Goal: Task Accomplishment & Management: Manage account settings

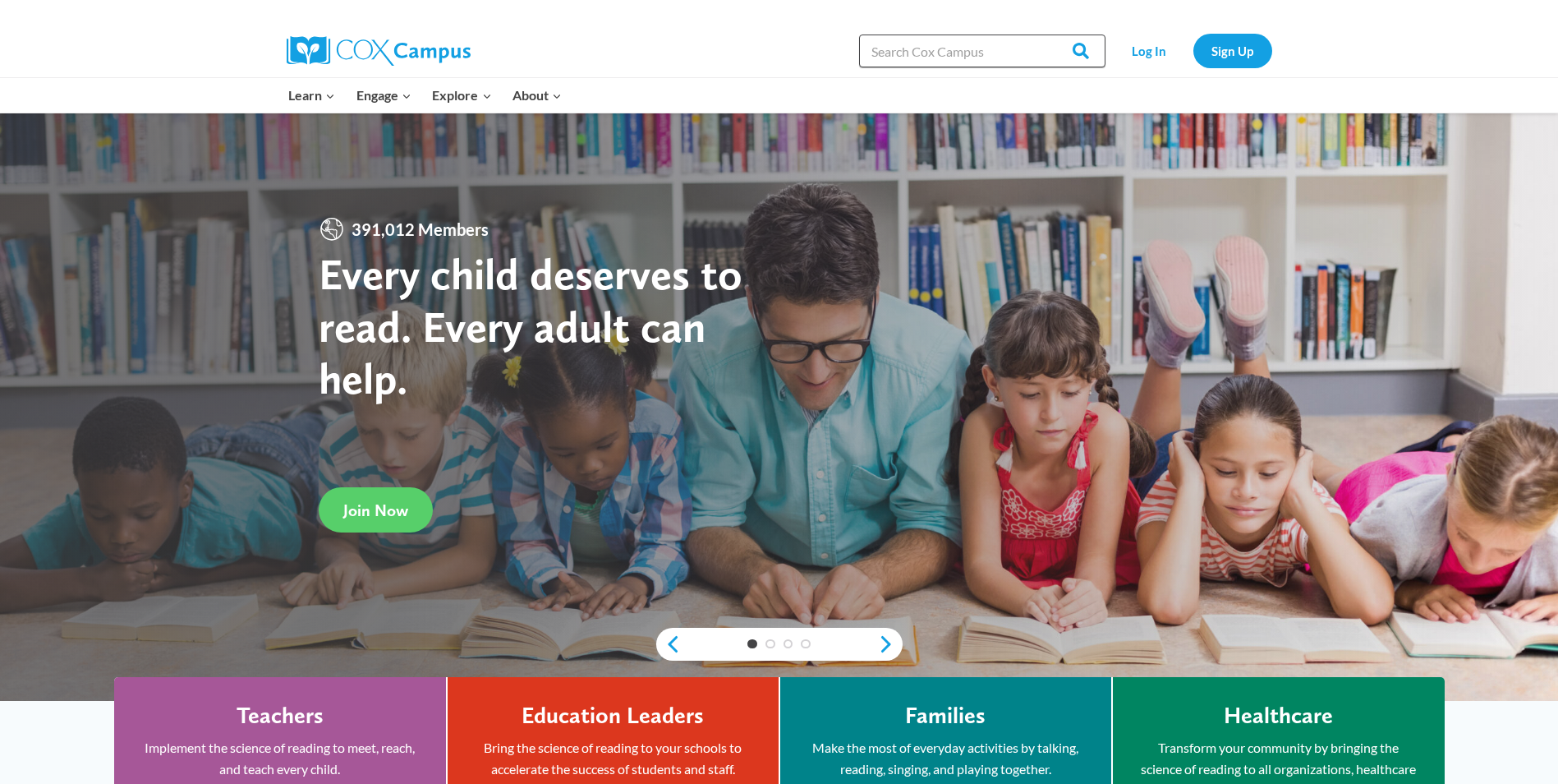
drag, startPoint x: 911, startPoint y: 43, endPoint x: 939, endPoint y: 43, distance: 28.0
click at [911, 43] on input "Search in https://coxcampus.org/" at bounding box center [983, 51] width 246 height 33
click at [1164, 45] on link "Log In" at bounding box center [1150, 51] width 72 height 34
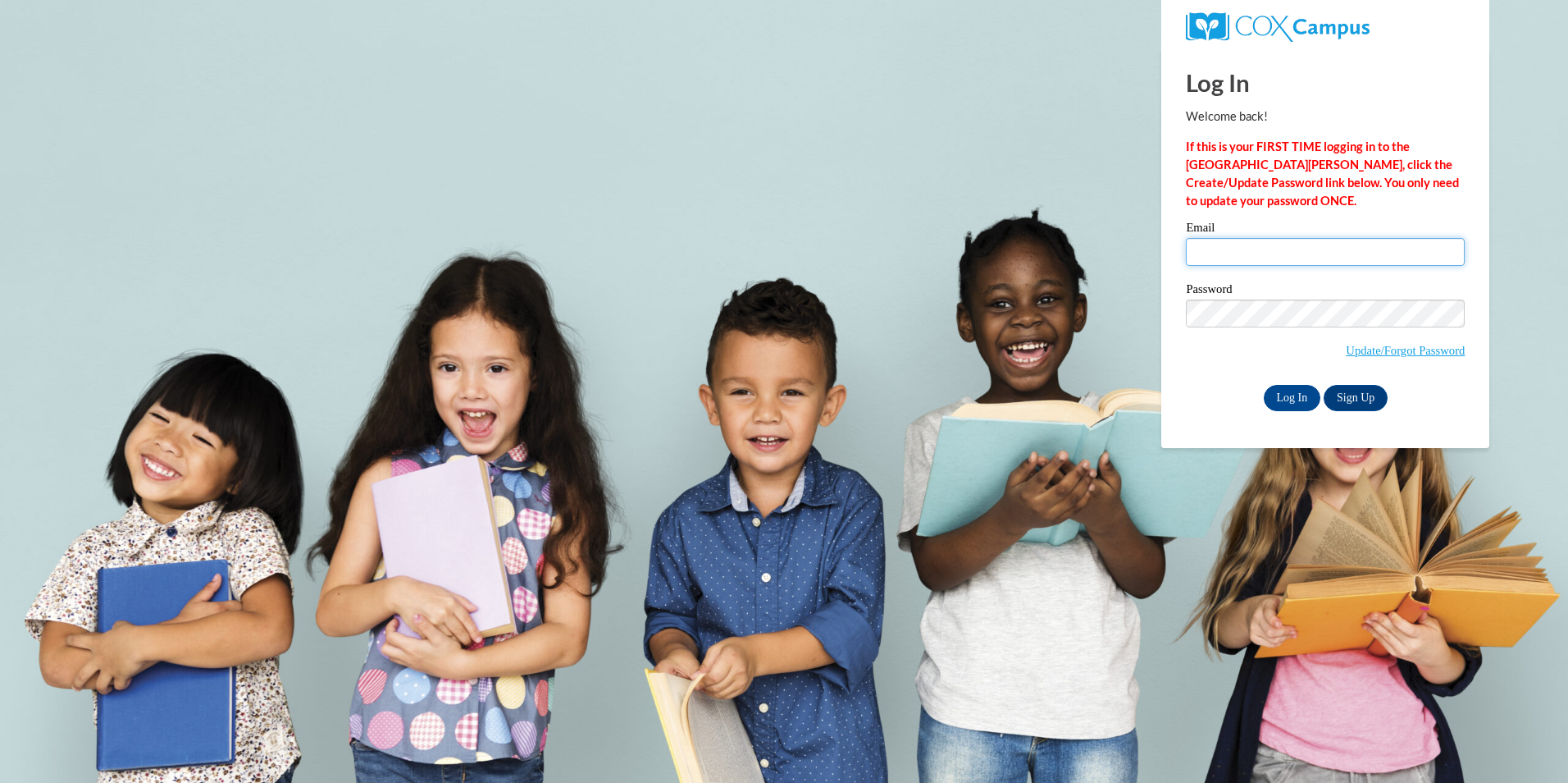
click at [1207, 243] on input "Email" at bounding box center [1325, 252] width 279 height 28
type input "[EMAIL_ADDRESS][DOMAIN_NAME]"
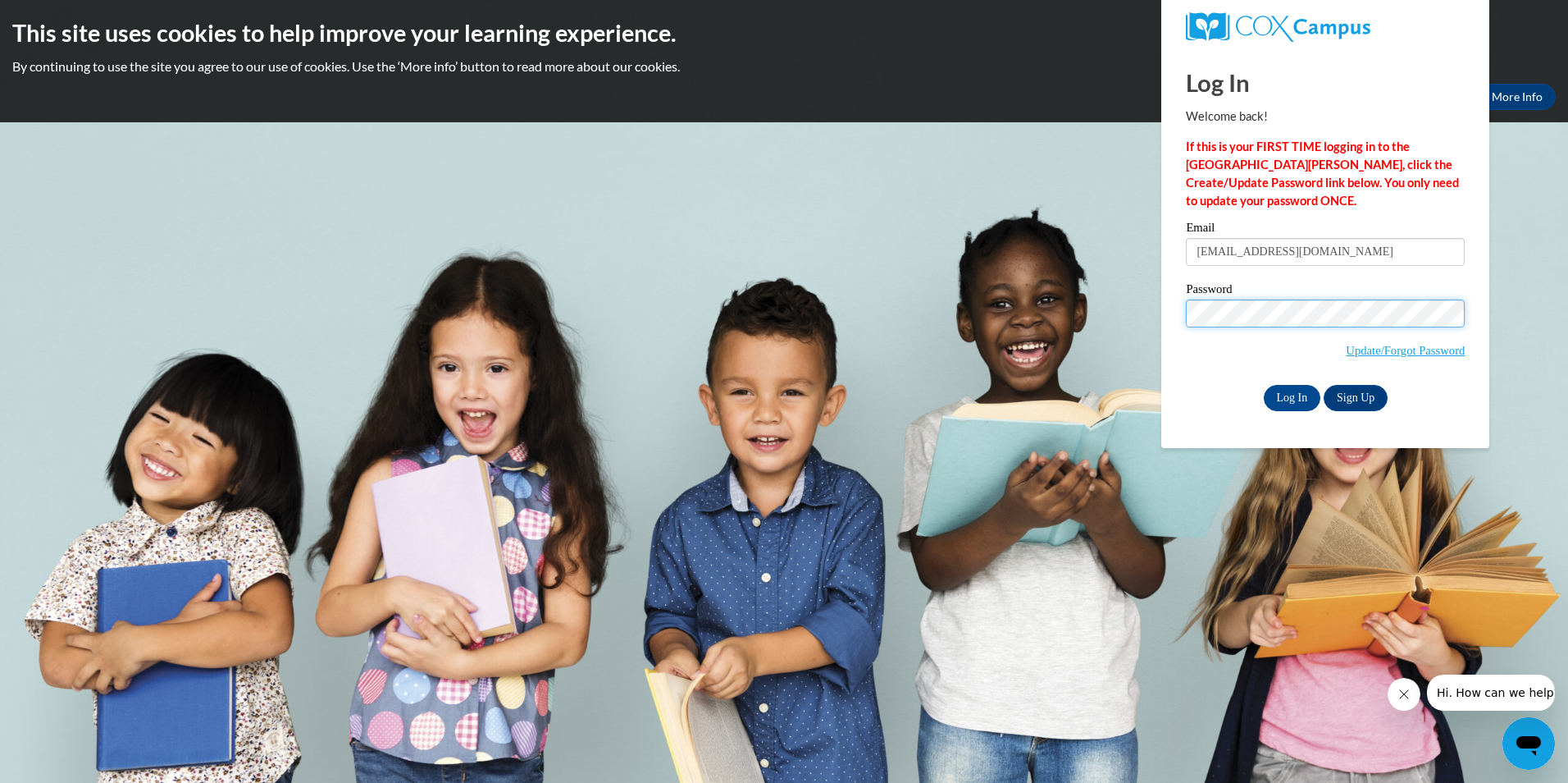
click at [1263, 385] on input "Log In" at bounding box center [1292, 397] width 58 height 27
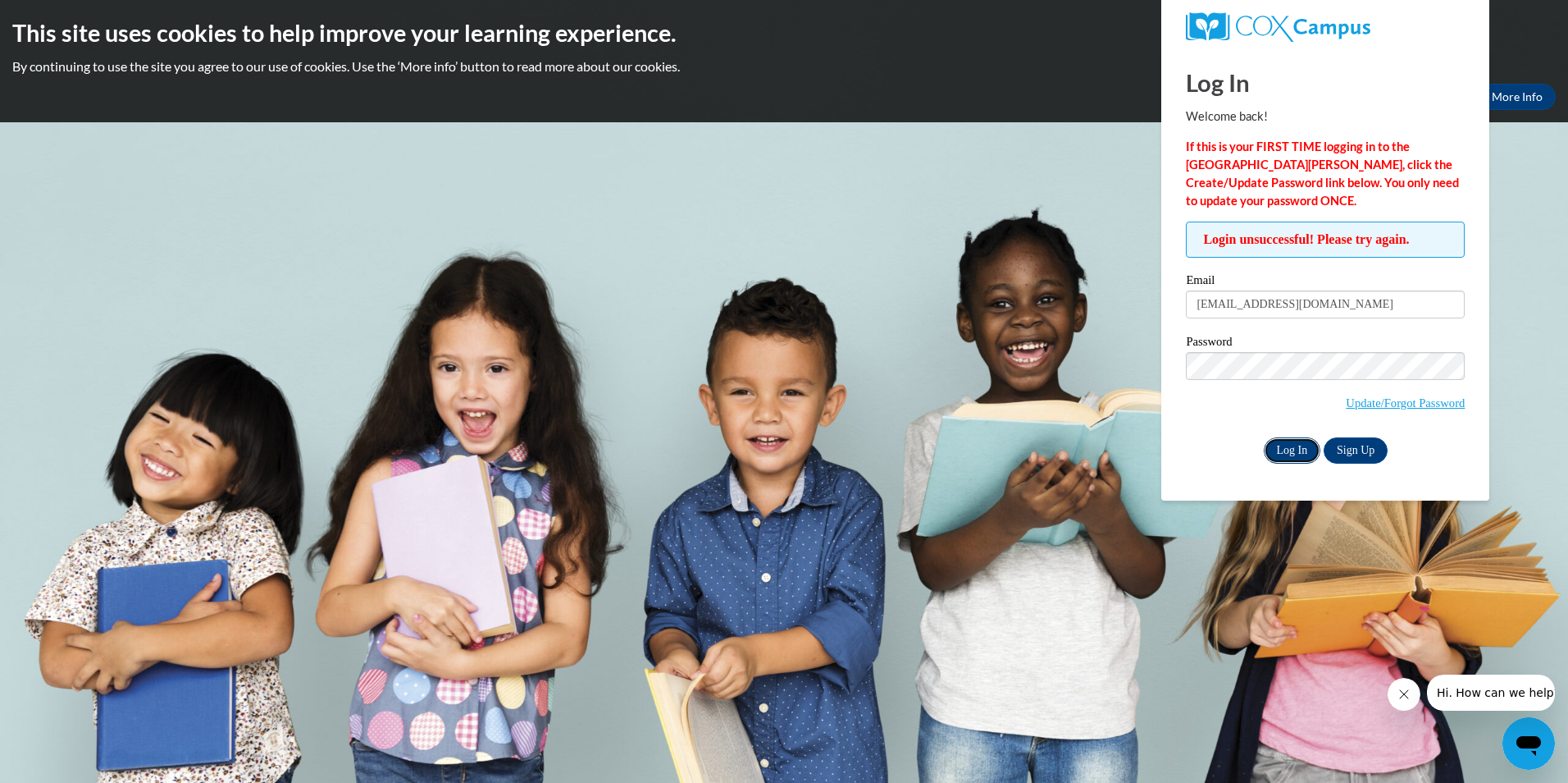
click at [1279, 447] on input "Log In" at bounding box center [1292, 450] width 58 height 27
click at [1263, 437] on input "Log In" at bounding box center [1292, 450] width 58 height 27
click at [1399, 401] on link "Update/Forgot Password" at bounding box center [1406, 403] width 119 height 13
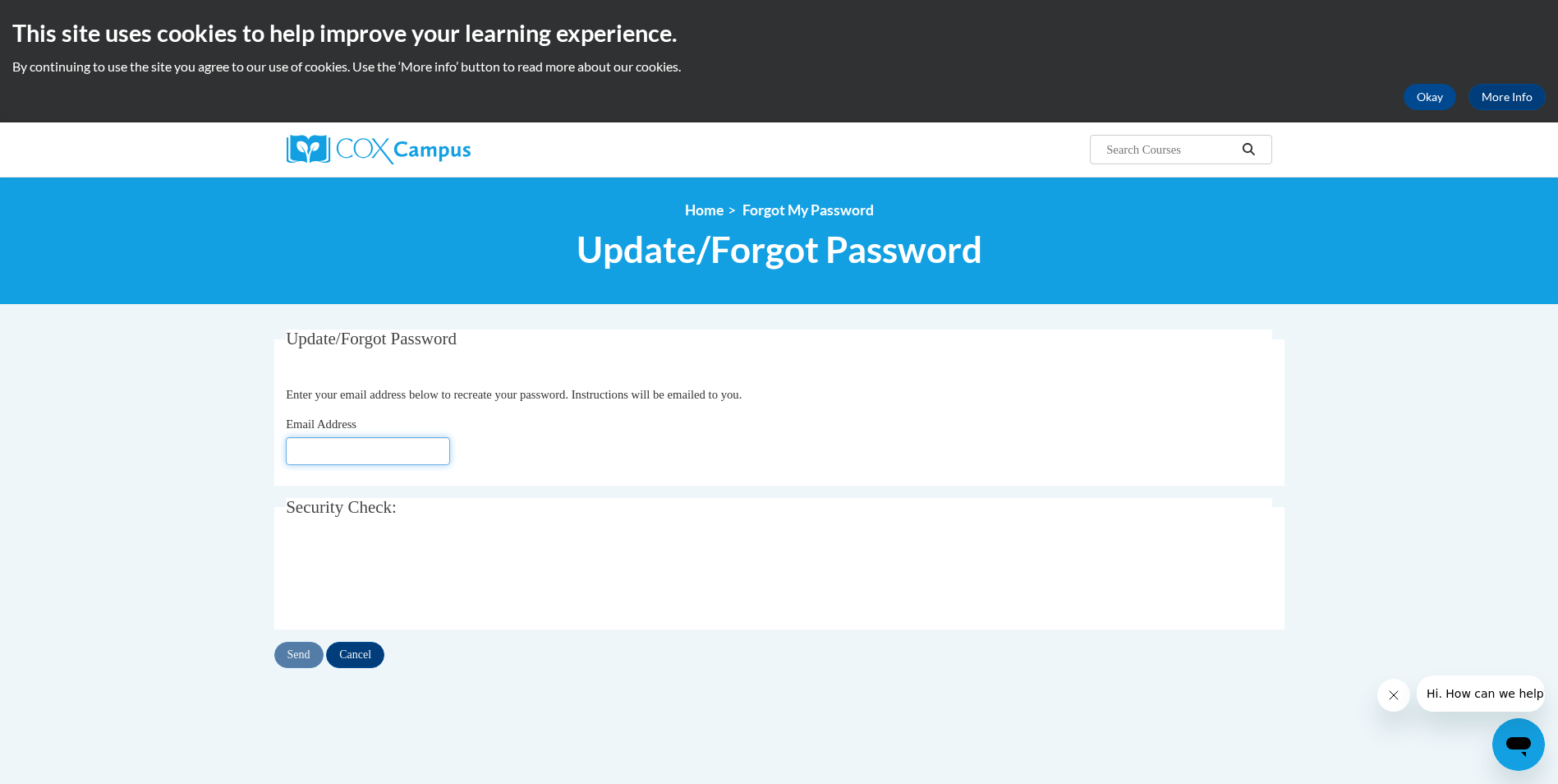
click at [367, 454] on input "Email Address" at bounding box center [368, 450] width 165 height 28
type input "[EMAIL_ADDRESS][DOMAIN_NAME]"
click at [313, 659] on input "Send" at bounding box center [300, 654] width 50 height 27
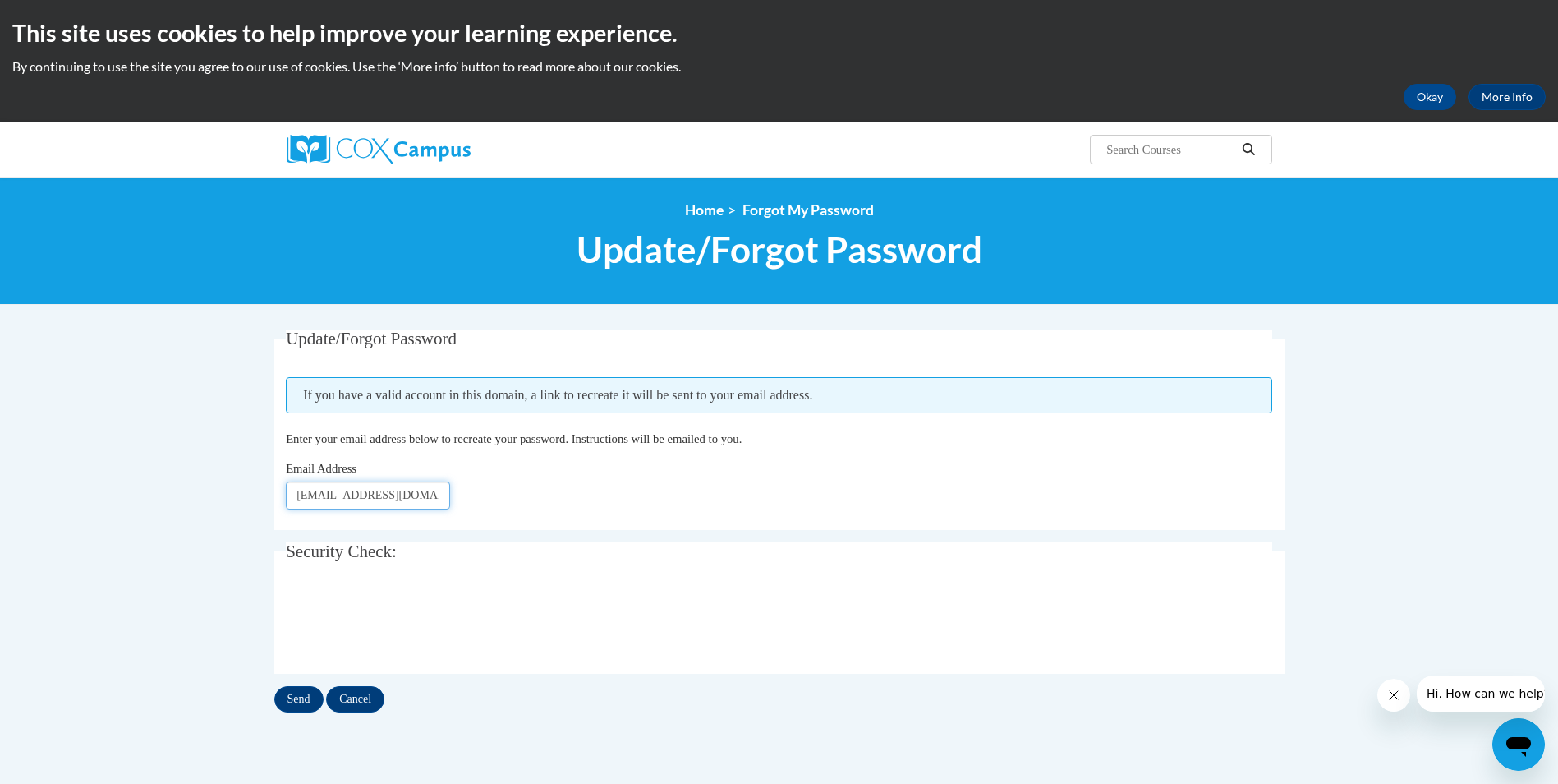
scroll to position [0, 5]
drag, startPoint x: 382, startPoint y: 494, endPoint x: 482, endPoint y: 490, distance: 100.1
click at [482, 490] on div "Email Address cat@atlantaspeechschool.org" at bounding box center [779, 484] width 986 height 51
click at [653, 540] on div "Update/Forgot Password Please enter your email address If you have a valid acco…" at bounding box center [779, 520] width 1010 height 382
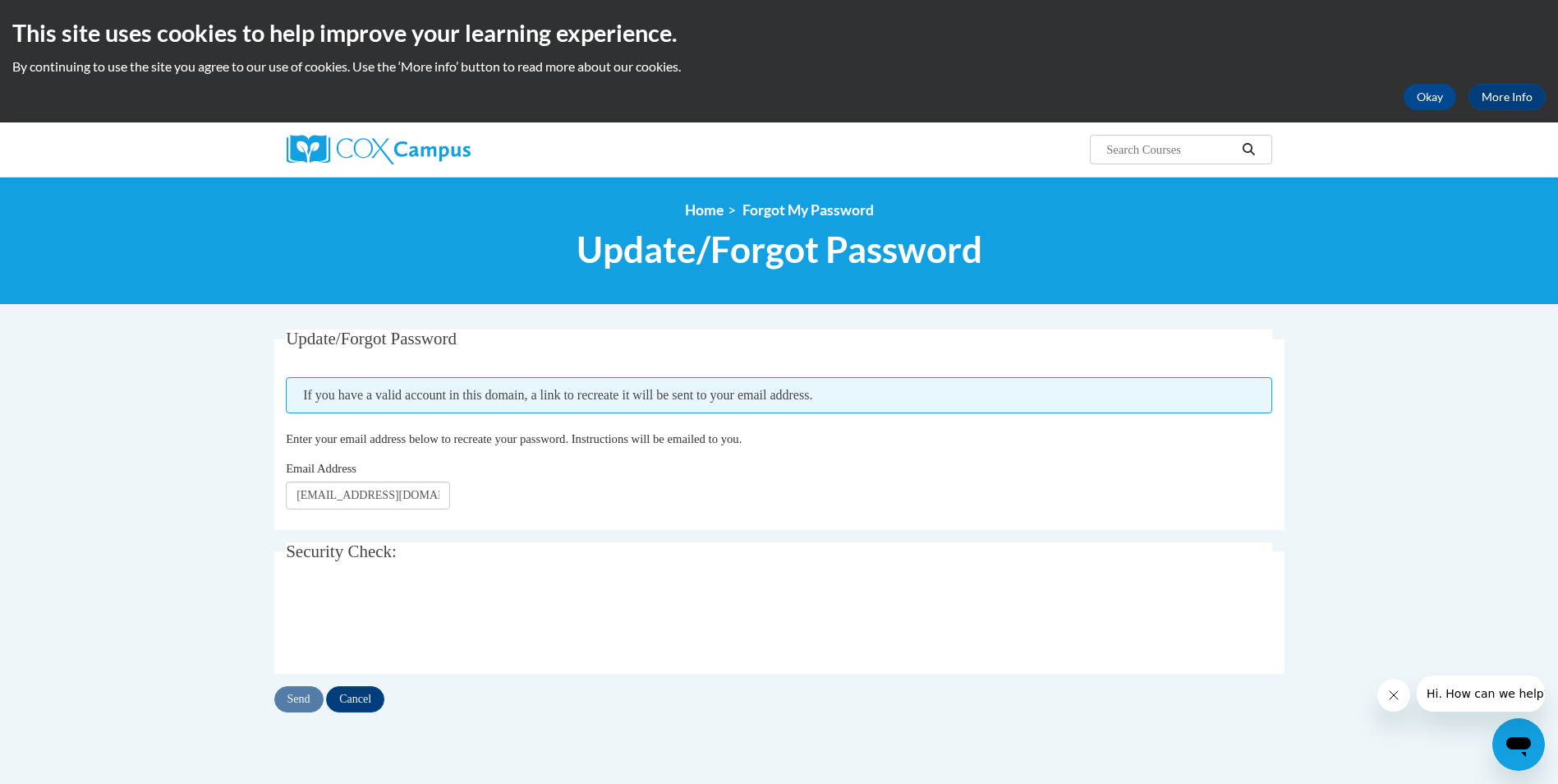
click at [592, 491] on div "Email Address cat@atlantaspeechschool.org" at bounding box center [779, 484] width 986 height 51
click at [382, 387] on span "If you have a valid account in this domain, a link to recreate it will be sent …" at bounding box center [779, 394] width 986 height 36
drag, startPoint x: 288, startPoint y: 493, endPoint x: 540, endPoint y: 486, distance: 252.1
click at [540, 486] on div "Email Address cat@atlantaspeechschool.org" at bounding box center [779, 484] width 986 height 51
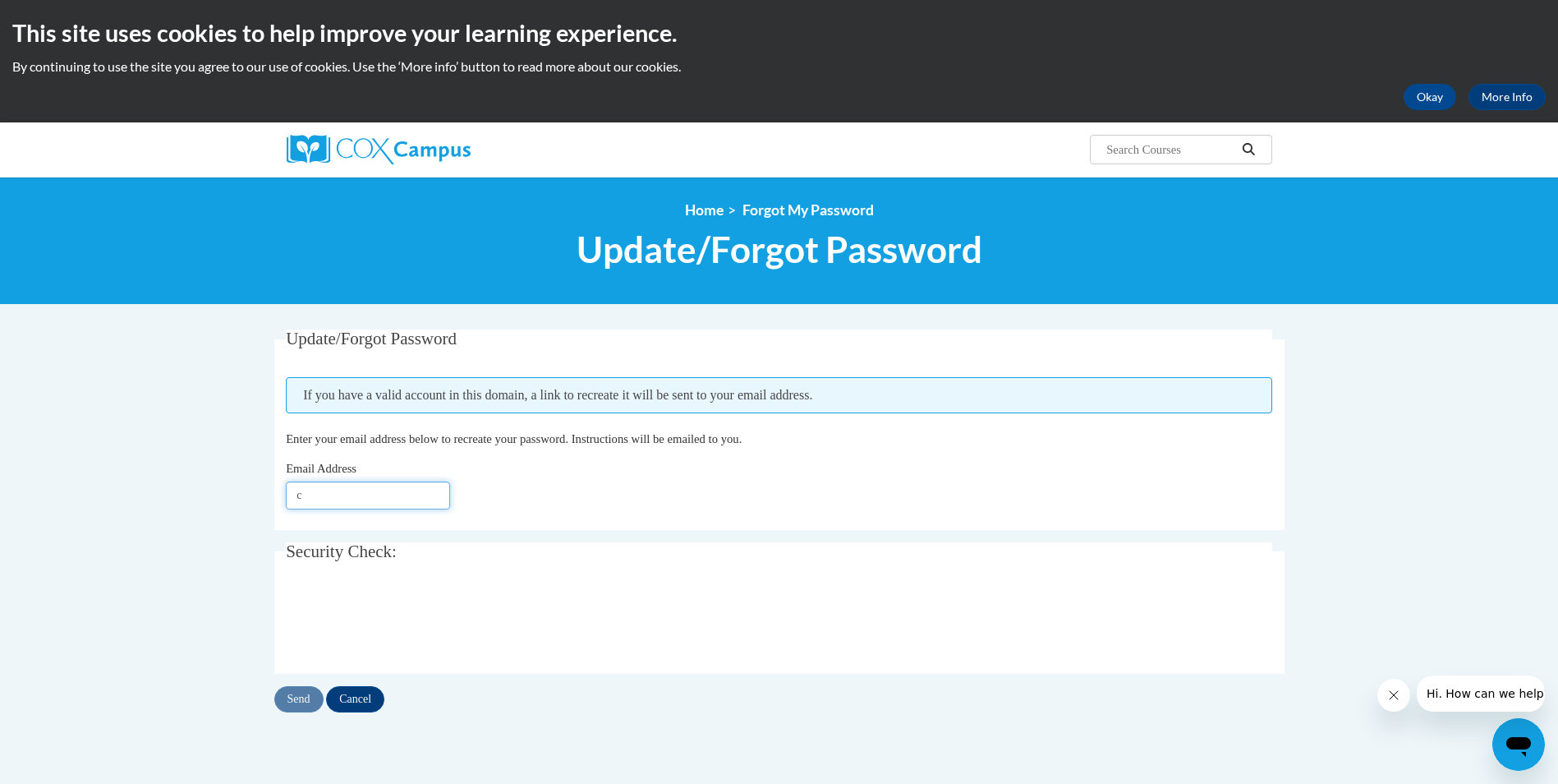
scroll to position [0, 0]
type input "[EMAIL_ADDRESS][DOMAIN_NAME]"
click at [294, 703] on input "Send" at bounding box center [300, 699] width 50 height 27
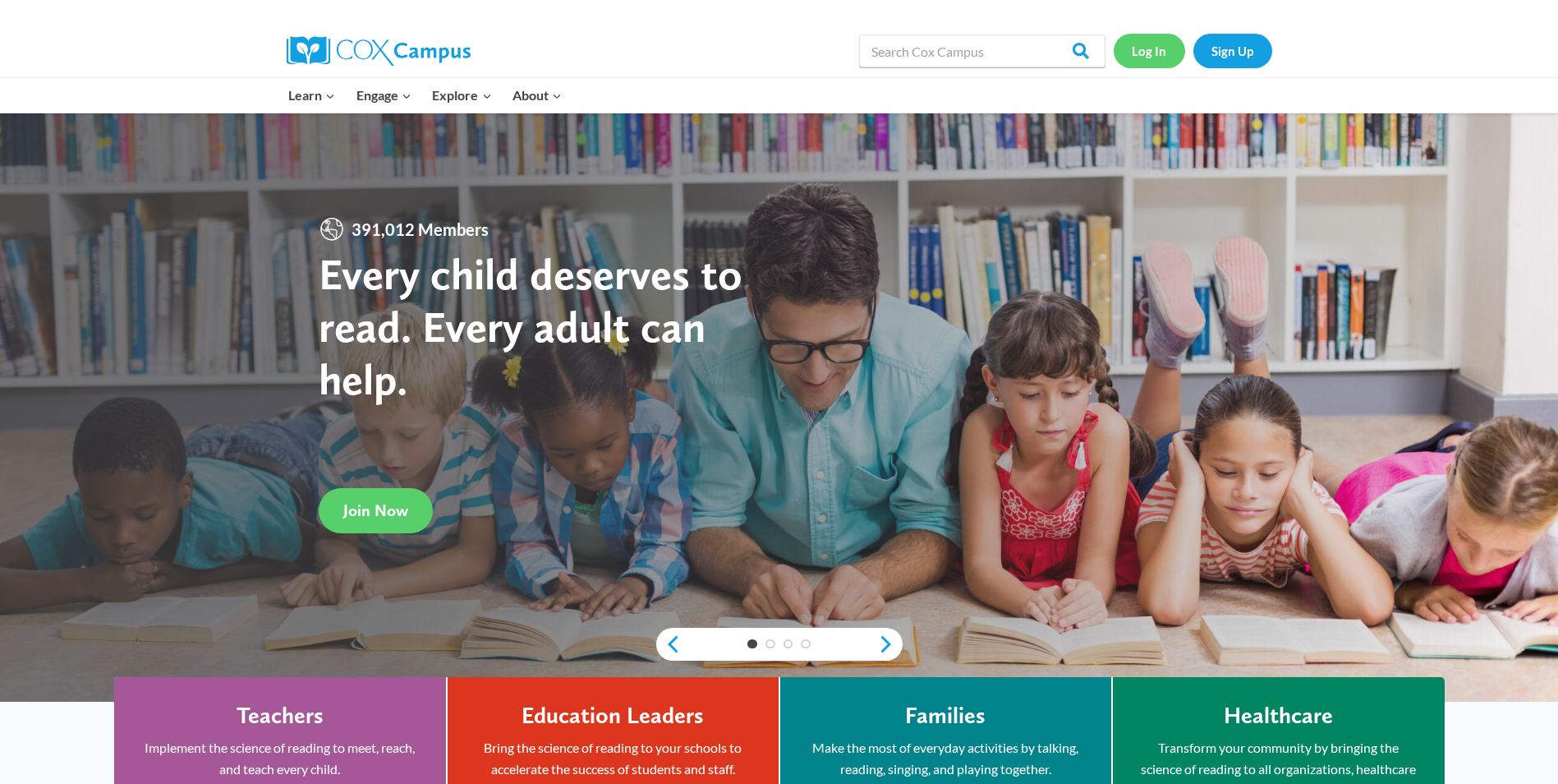
click at [1152, 51] on link "Log In" at bounding box center [1150, 51] width 72 height 34
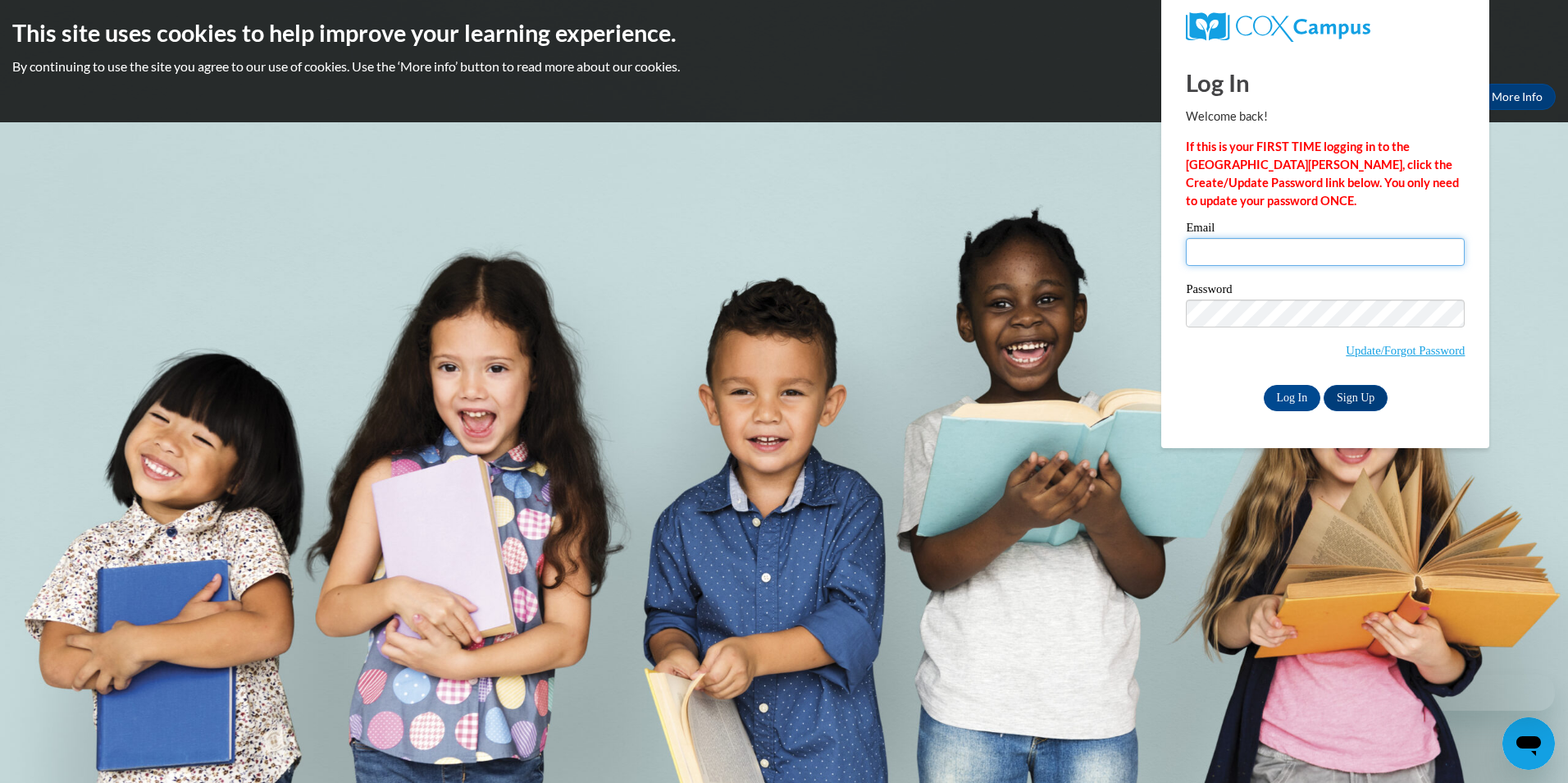
click at [1217, 254] on input "Email" at bounding box center [1325, 252] width 279 height 28
click at [1216, 266] on input "csab" at bounding box center [1325, 252] width 279 height 28
type input "[EMAIL_ADDRESS][DOMAIN_NAME]"
click at [1525, 295] on body "This site uses cookies to help improve your learning experience. By continuing …" at bounding box center [784, 391] width 1568 height 783
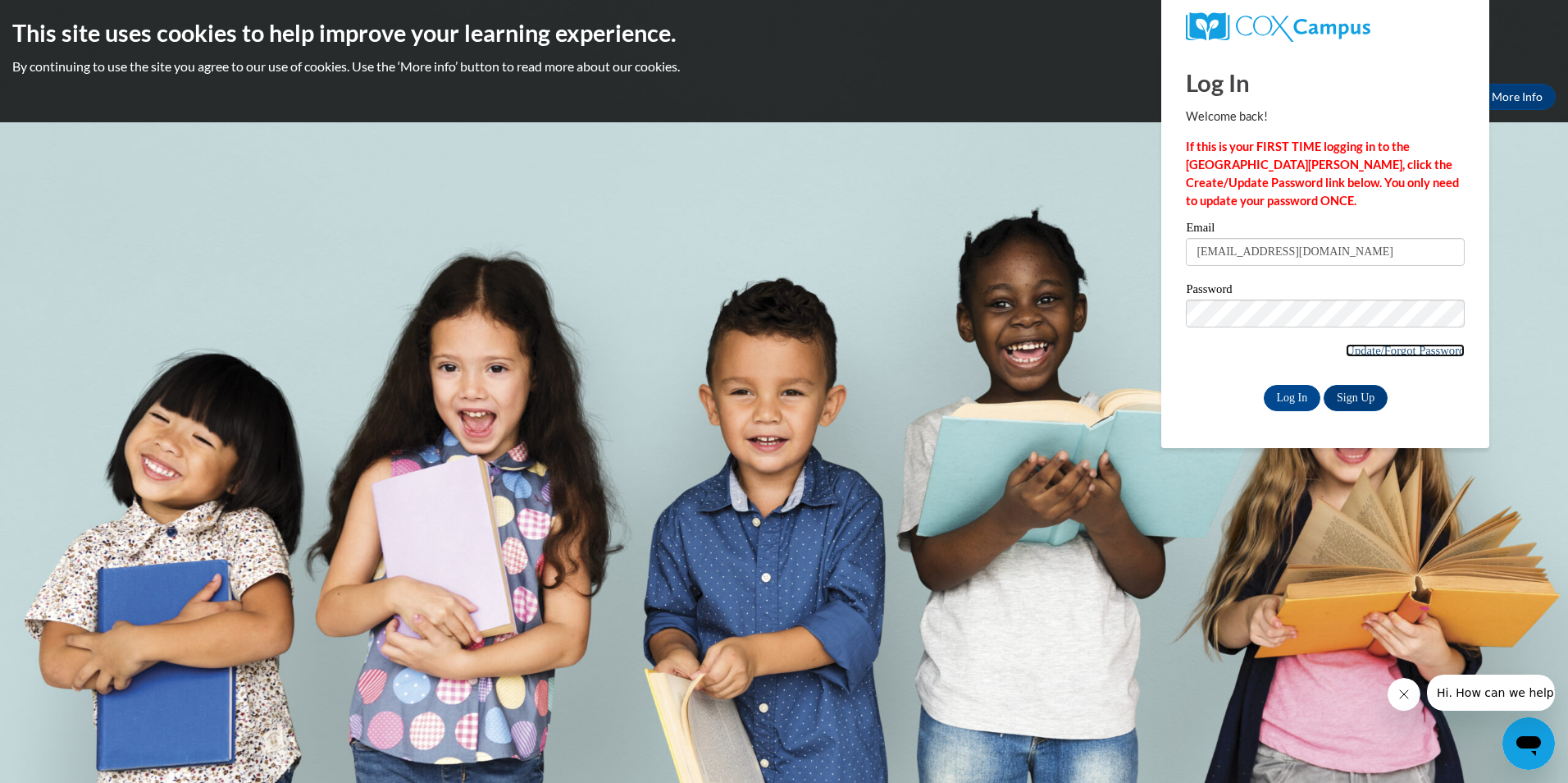
click at [1404, 351] on link "Update/Forgot Password" at bounding box center [1406, 350] width 119 height 13
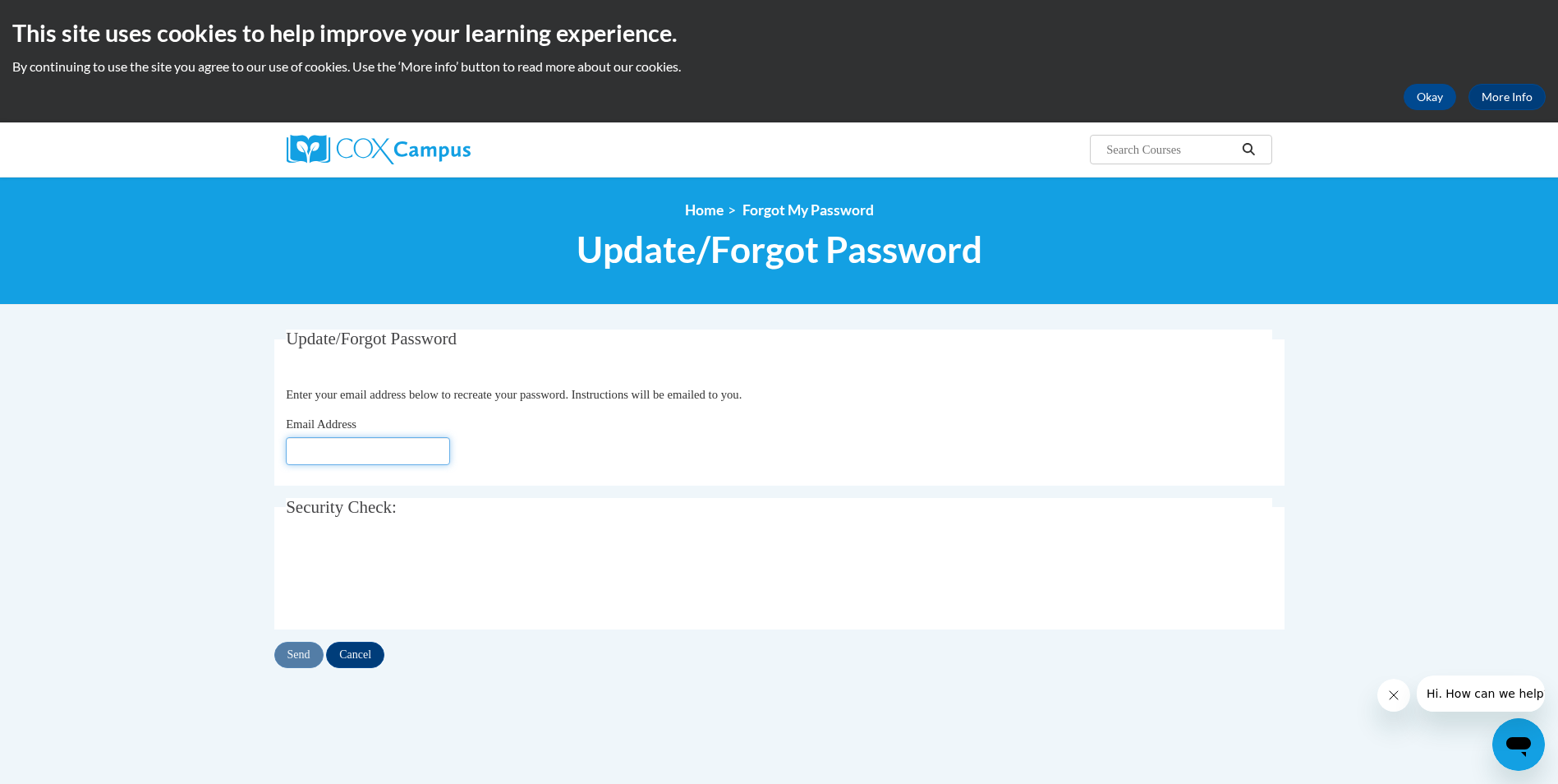
click at [409, 454] on input "Email Address" at bounding box center [368, 450] width 165 height 28
click at [296, 460] on input "Email Address" at bounding box center [368, 450] width 165 height 28
type input "[EMAIL_ADDRESS][DOMAIN_NAME]"
click button "Refresh captcha" at bounding box center [0, 0] width 0 height 0
click at [299, 654] on input "Send" at bounding box center [300, 654] width 50 height 27
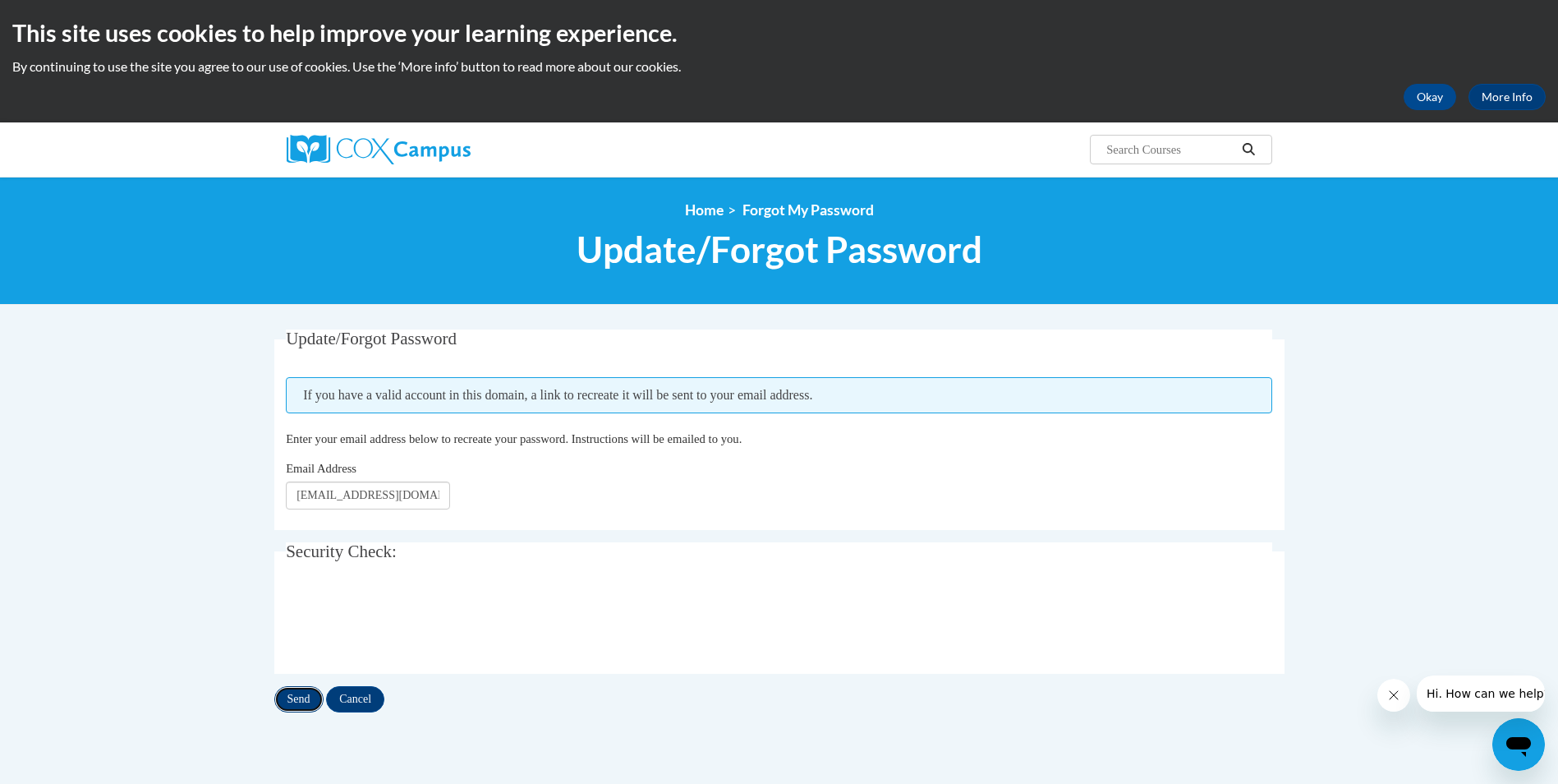
click at [294, 699] on input "Send" at bounding box center [300, 699] width 50 height 27
click at [290, 701] on input "Send" at bounding box center [300, 699] width 50 height 27
drag, startPoint x: 662, startPoint y: 396, endPoint x: 961, endPoint y: 386, distance: 299.2
click at [961, 386] on span "If you have a valid account in this domain, a link to recreate it will be sent …" at bounding box center [779, 394] width 986 height 36
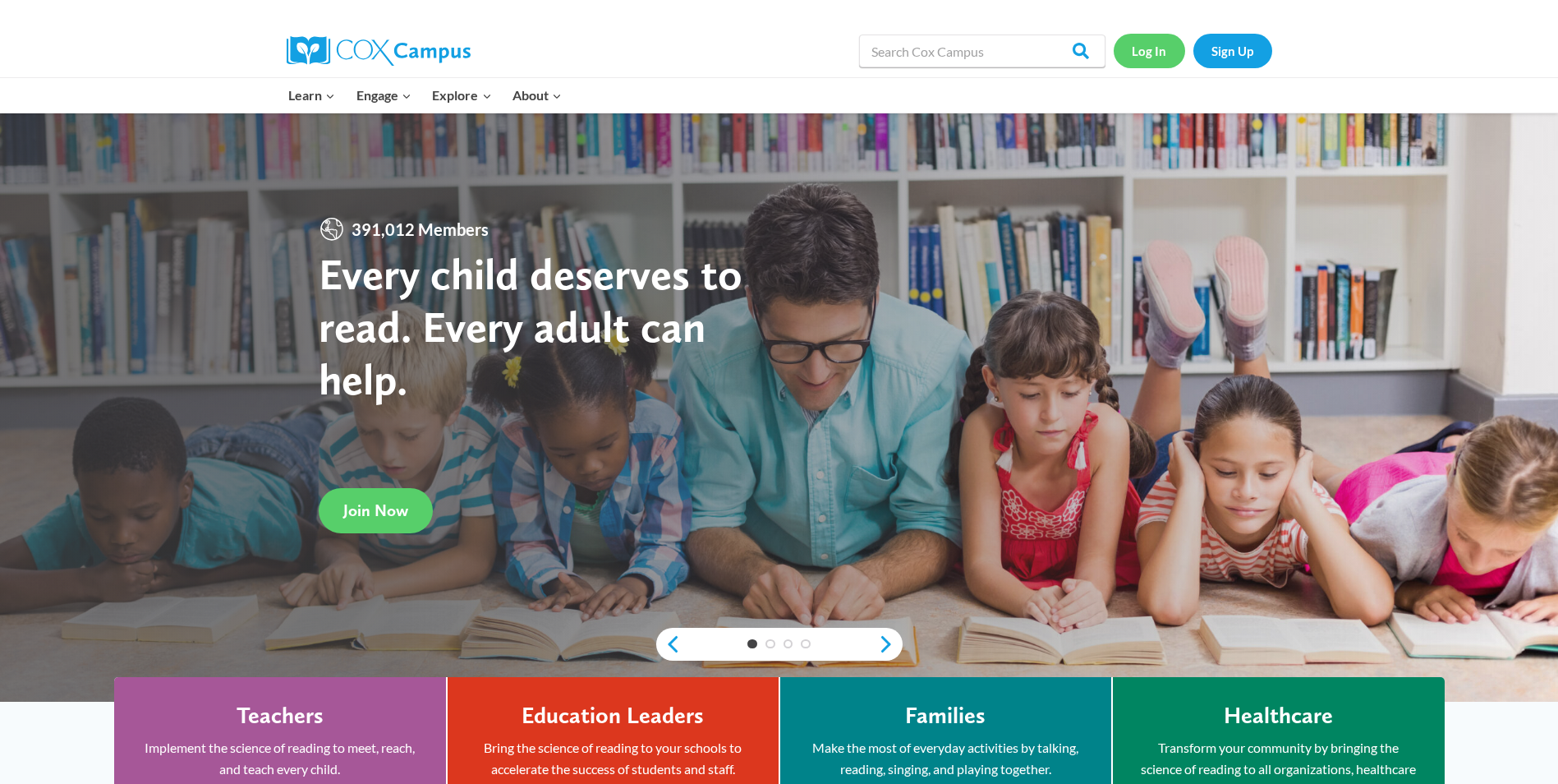
click at [1161, 45] on link "Log In" at bounding box center [1150, 51] width 72 height 34
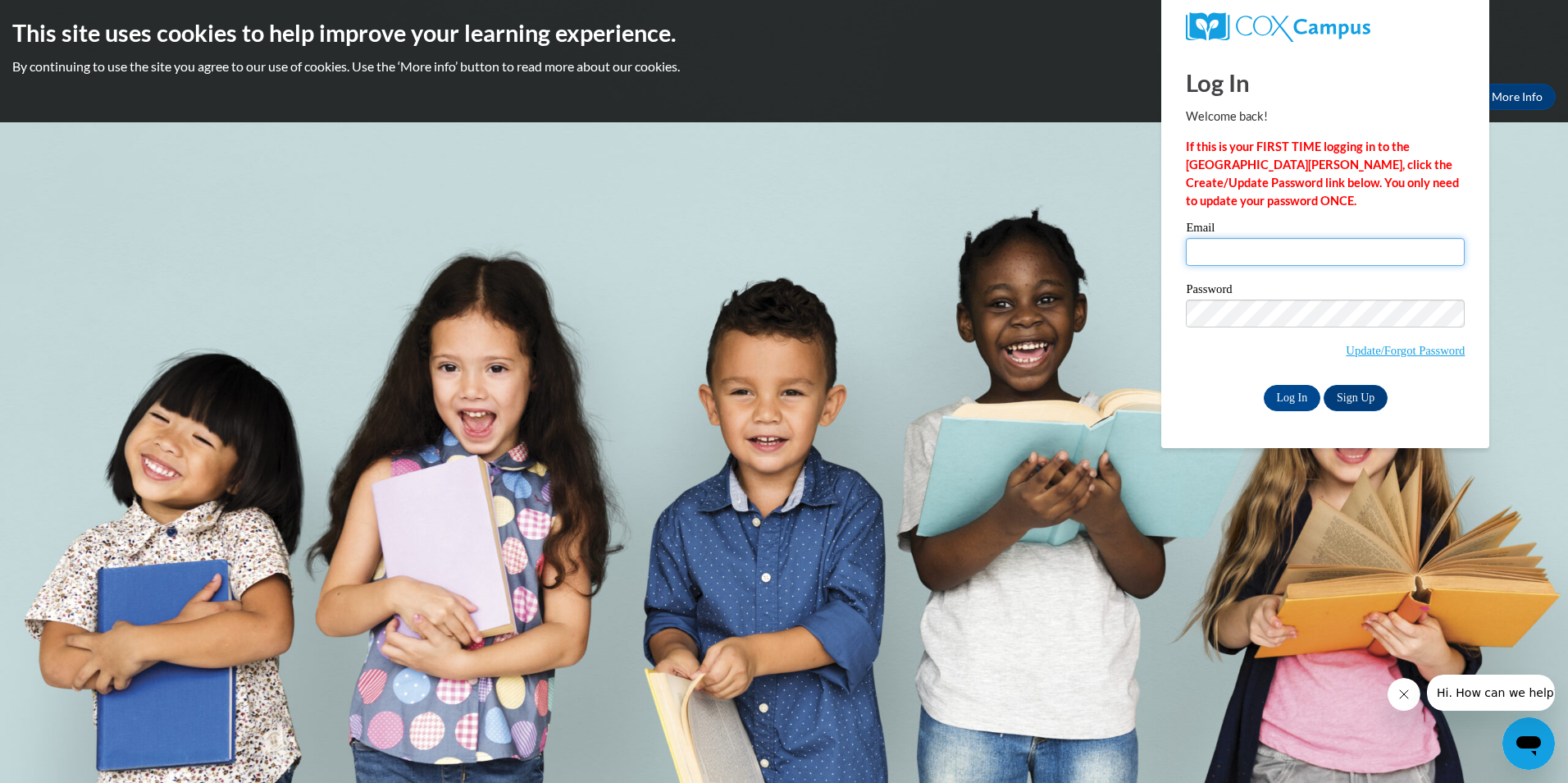
click at [1216, 240] on input "Email" at bounding box center [1325, 252] width 279 height 28
type input "[EMAIL_ADDRESS][DOMAIN_NAME]"
click at [1179, 346] on div "Please enter your email! Please enter your password! Email csabonis@gmail.com P…" at bounding box center [1325, 316] width 304 height 189
click at [1293, 400] on input "Log In" at bounding box center [1292, 397] width 58 height 27
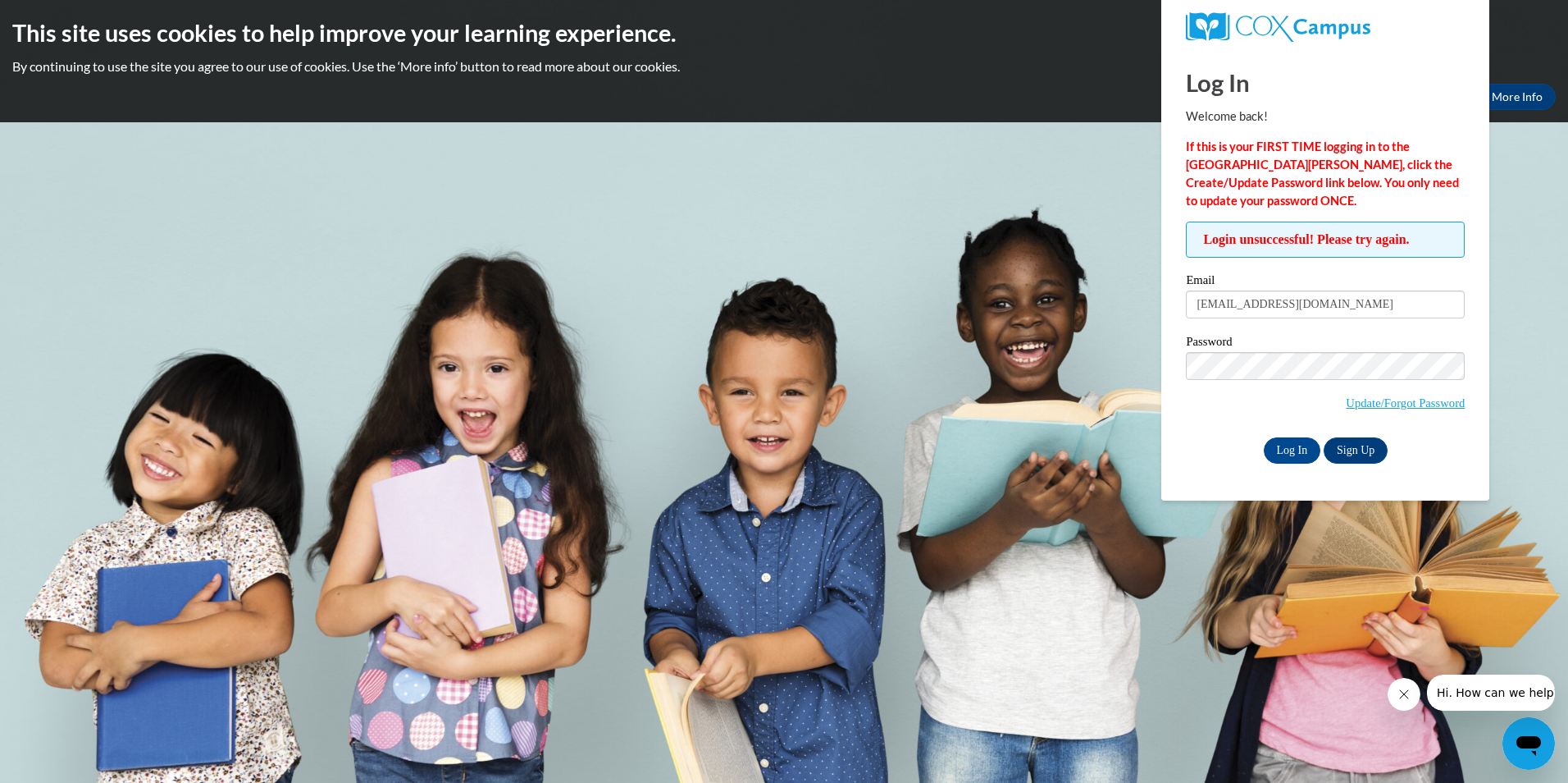
click at [962, 186] on body "This site uses cookies to help improve your learning experience. By continuing …" at bounding box center [784, 391] width 1568 height 783
